Goal: Find contact information: Find contact information

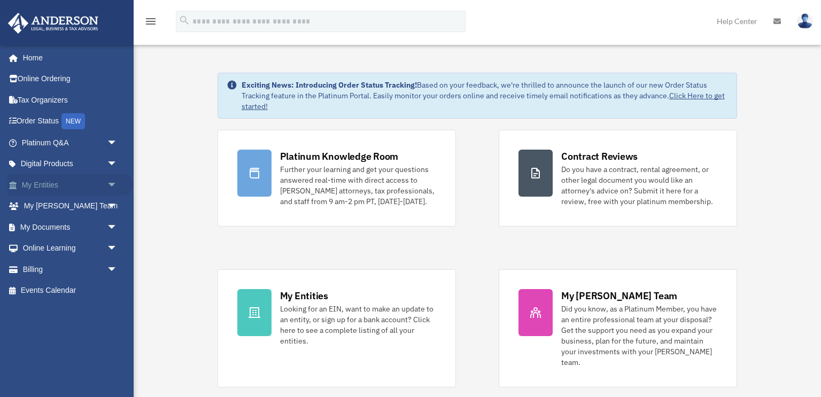
click at [76, 180] on link "My Entities arrow_drop_down" at bounding box center [70, 184] width 126 height 21
click at [111, 182] on span "arrow_drop_down" at bounding box center [117, 185] width 21 height 22
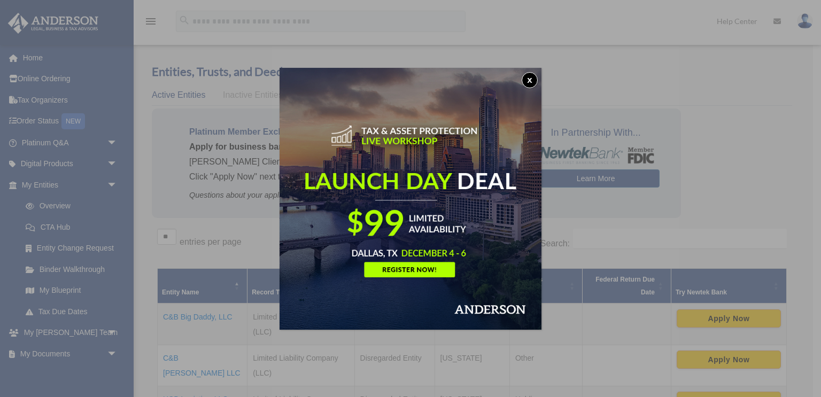
click at [534, 77] on button "x" at bounding box center [530, 80] width 16 height 16
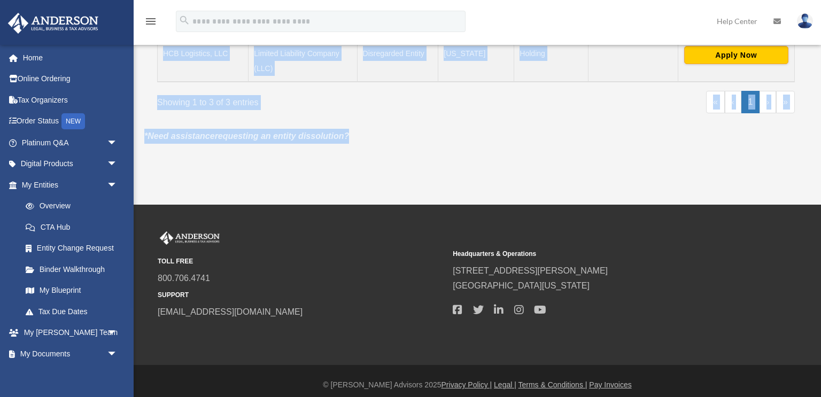
scroll to position [353, 0]
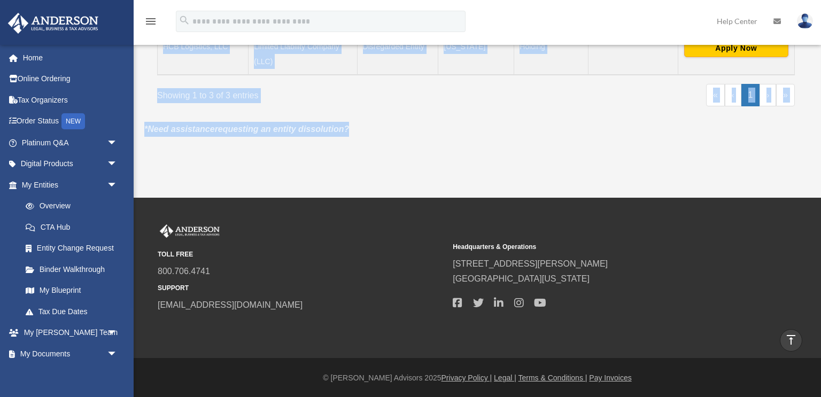
drag, startPoint x: 820, startPoint y: 55, endPoint x: 820, endPoint y: 265, distance: 209.5
click at [820, 265] on div "menu search Site Menu add mkoche1999@gmail.com My Profile Reset Password Logout…" at bounding box center [410, 22] width 821 height 751
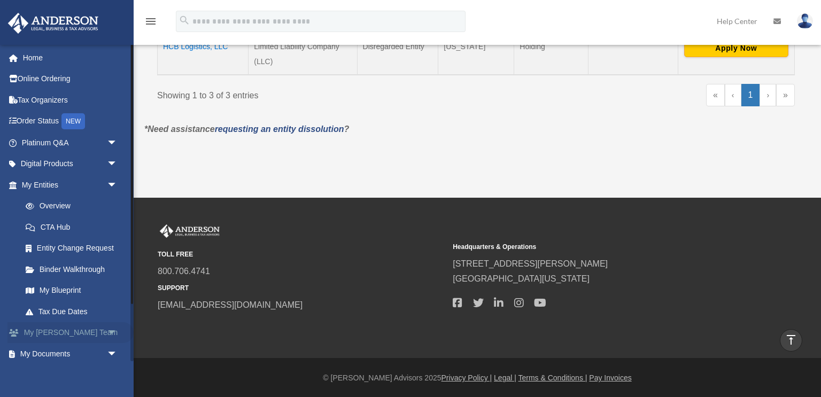
click at [109, 337] on span "arrow_drop_down" at bounding box center [117, 333] width 21 height 22
click at [38, 355] on span at bounding box center [36, 354] width 9 height 7
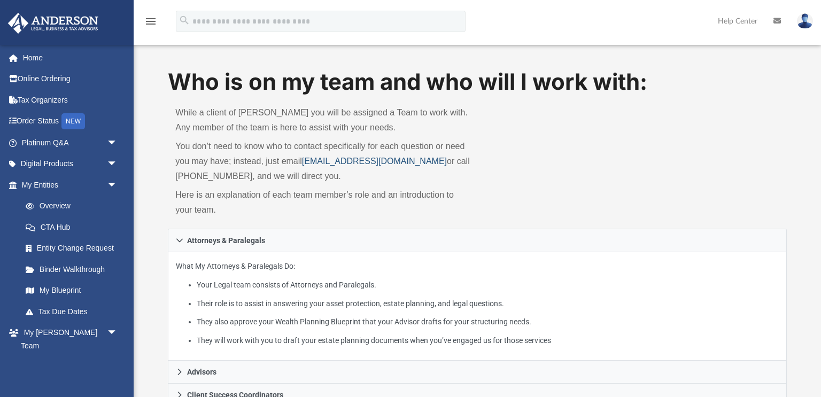
click at [394, 161] on link "myteam@andersonadvisors.com" at bounding box center [374, 161] width 145 height 9
drag, startPoint x: 303, startPoint y: 160, endPoint x: 431, endPoint y: 161, distance: 127.7
click at [431, 161] on p "You don’t need to know who to contact specifically for each question or need yo…" at bounding box center [322, 161] width 294 height 45
copy link "myteam@andersonadvisors.com"
click at [587, 170] on div "Who is on my team and who will I work with: While a client of Anderson you will…" at bounding box center [477, 147] width 618 height 162
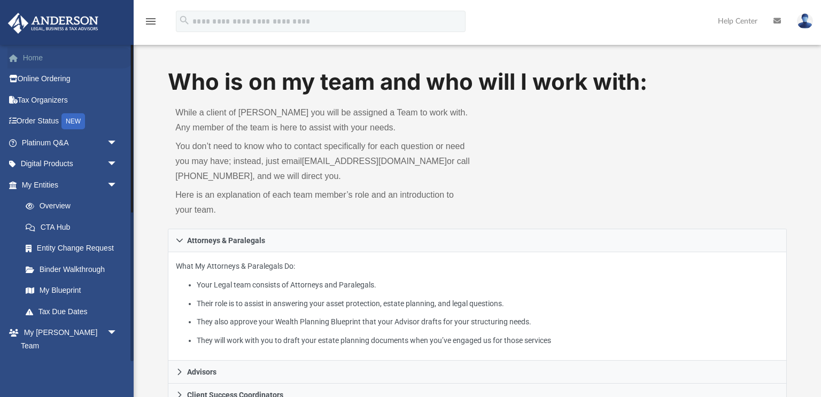
click at [72, 57] on link "Home" at bounding box center [70, 57] width 126 height 21
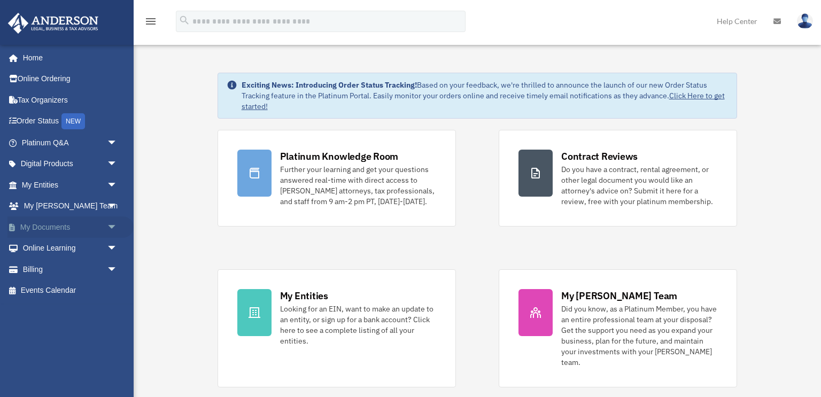
click at [114, 228] on span "arrow_drop_down" at bounding box center [117, 227] width 21 height 22
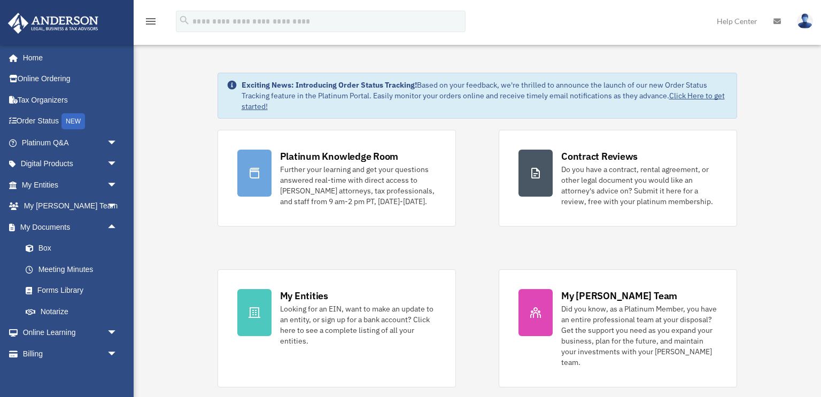
click at [81, 231] on link "My Documents arrow_drop_up" at bounding box center [70, 226] width 126 height 21
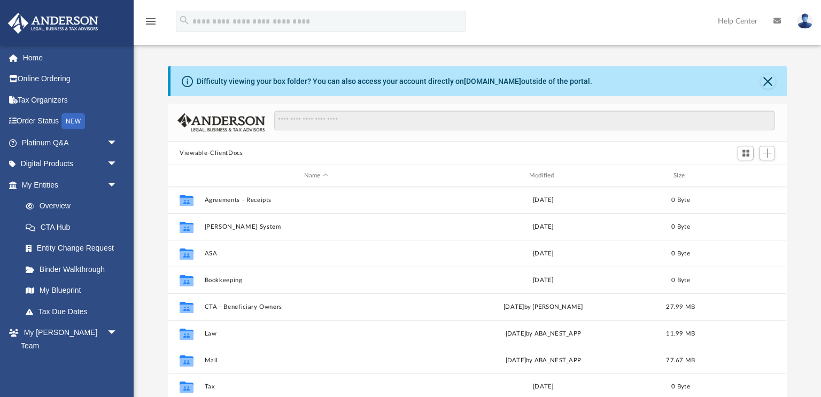
scroll to position [243, 618]
